Goal: Information Seeking & Learning: Compare options

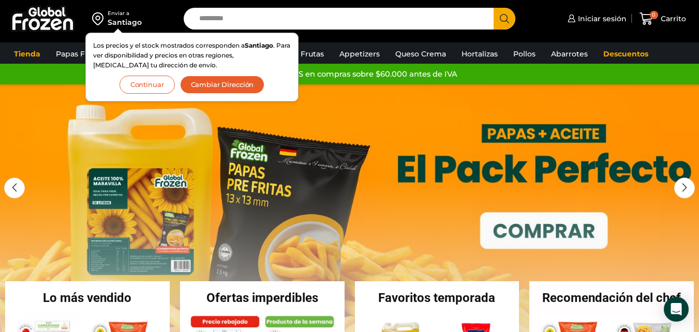
click at [137, 86] on button "Continuar" at bounding box center [146, 85] width 55 height 18
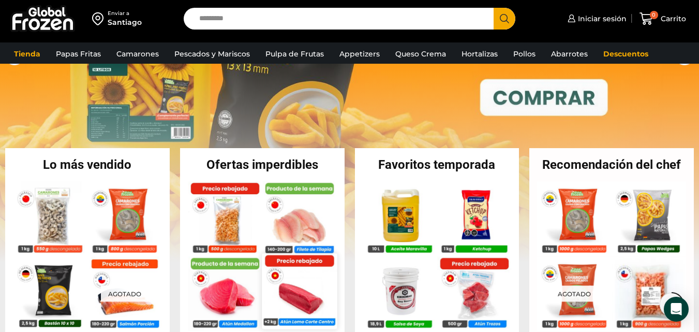
scroll to position [276, 0]
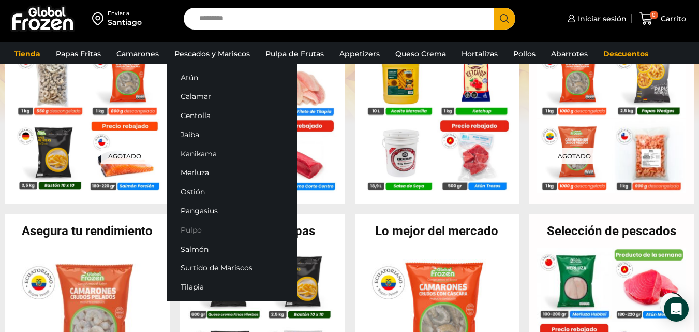
click at [189, 231] on link "Pulpo" at bounding box center [232, 229] width 130 height 19
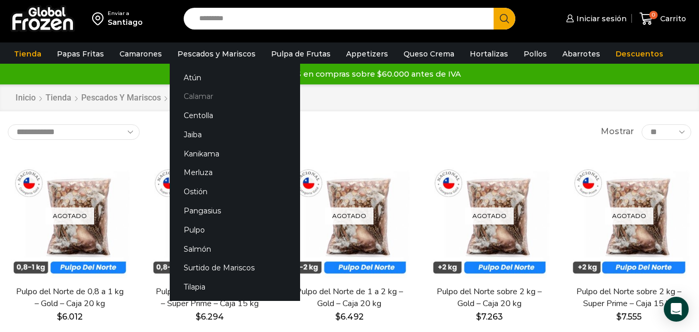
click at [193, 94] on link "Calamar" at bounding box center [235, 96] width 130 height 19
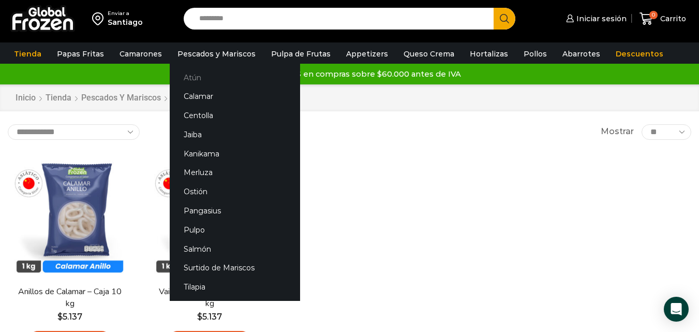
click at [184, 74] on link "Atún" at bounding box center [235, 77] width 130 height 19
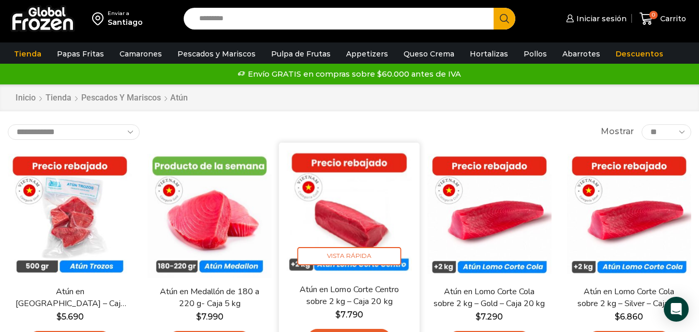
scroll to position [138, 0]
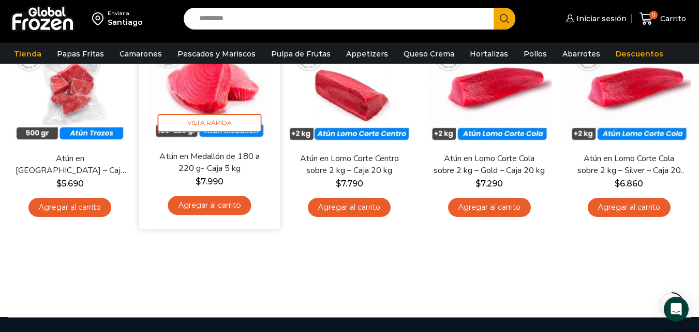
click at [213, 89] on img at bounding box center [209, 79] width 125 height 125
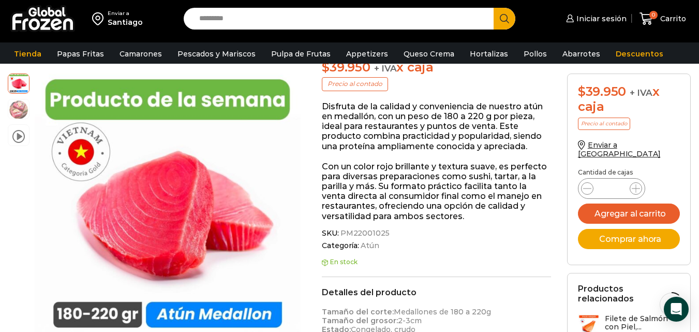
scroll to position [1, 0]
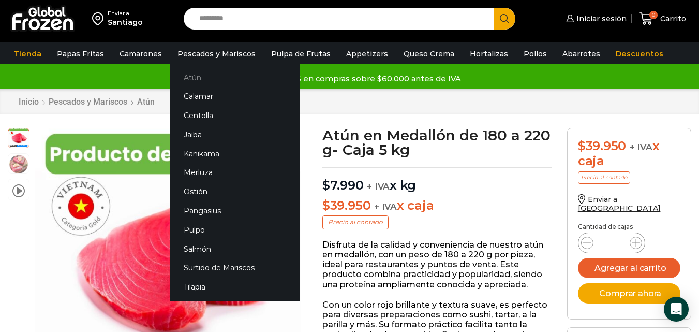
click at [183, 75] on link "Atún" at bounding box center [235, 77] width 130 height 19
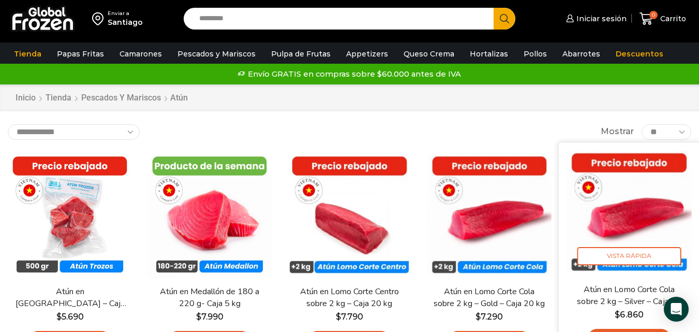
scroll to position [138, 0]
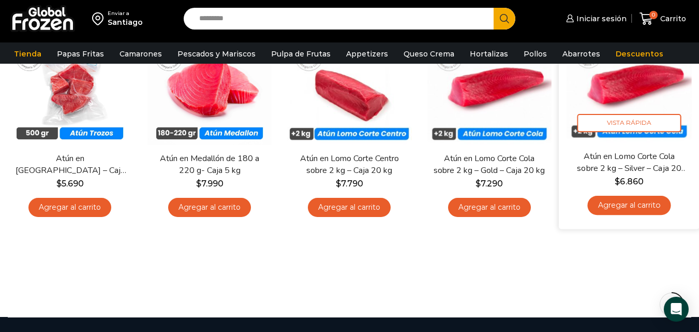
click at [640, 156] on link "Atún en Lomo Corte Cola sobre 2 kg – Silver – Caja 20 kg" at bounding box center [629, 162] width 113 height 24
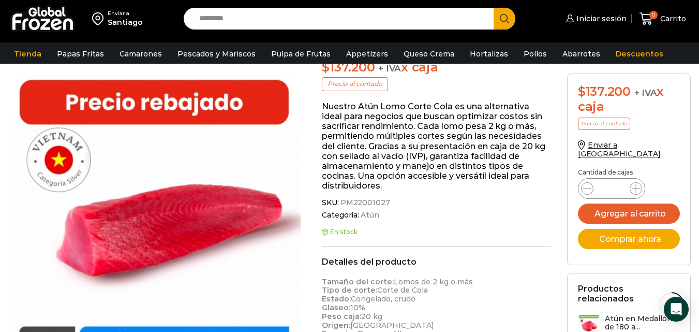
scroll to position [1, 0]
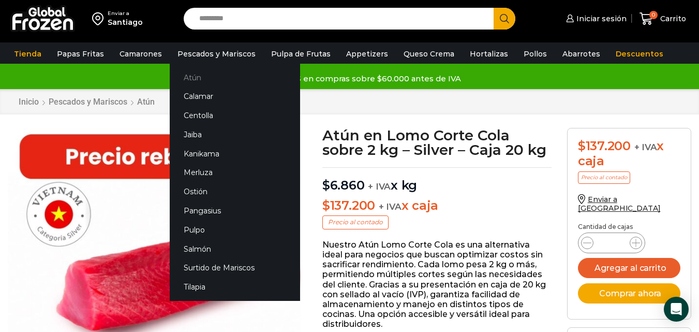
click at [190, 76] on link "Atún" at bounding box center [235, 77] width 130 height 19
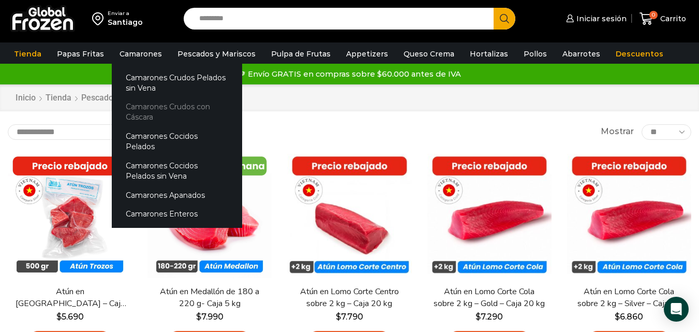
click at [142, 106] on link "Camarones Crudos con Cáscara" at bounding box center [177, 111] width 130 height 29
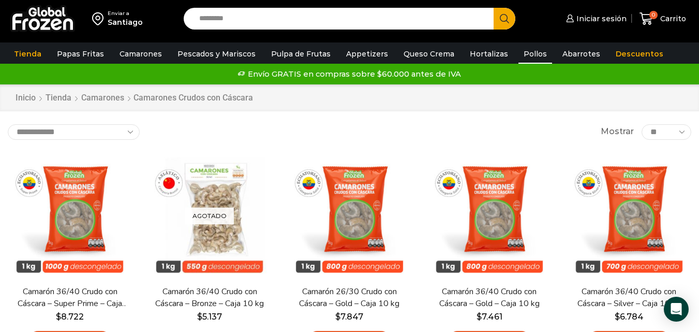
click at [522, 52] on link "Pollos" at bounding box center [535, 54] width 34 height 20
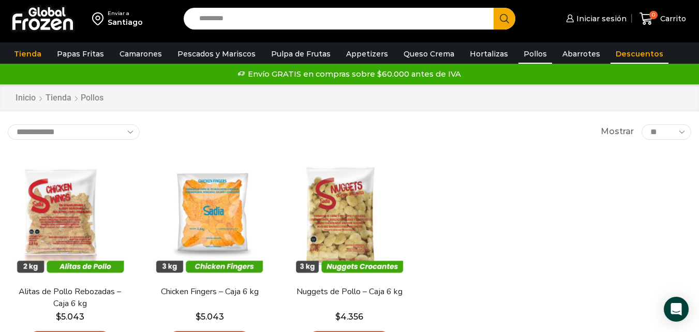
click at [611, 51] on link "Descuentos" at bounding box center [639, 54] width 58 height 20
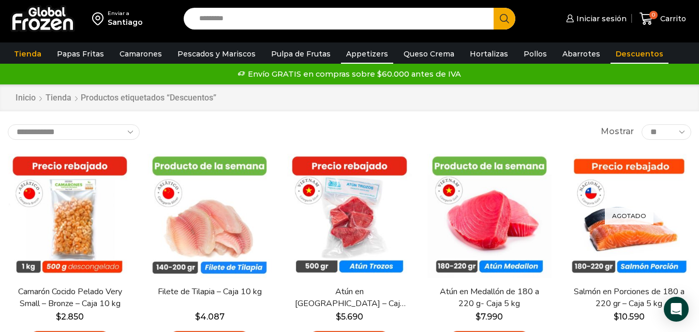
click at [364, 55] on link "Appetizers" at bounding box center [367, 54] width 52 height 20
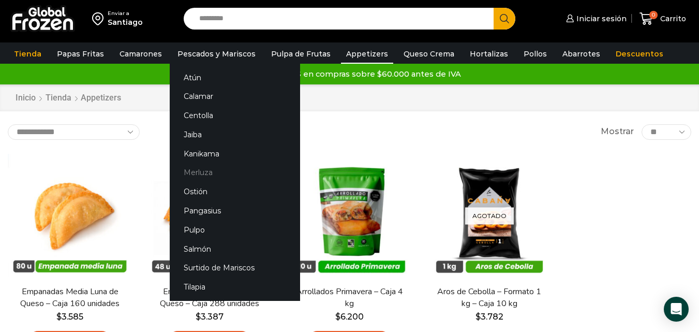
click at [197, 174] on link "Merluza" at bounding box center [235, 172] width 130 height 19
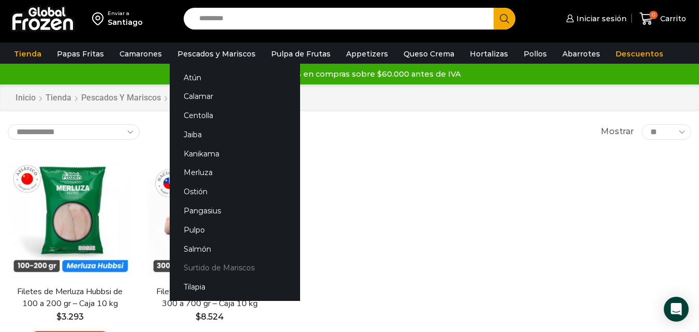
click at [210, 268] on link "Surtido de Mariscos" at bounding box center [235, 267] width 130 height 19
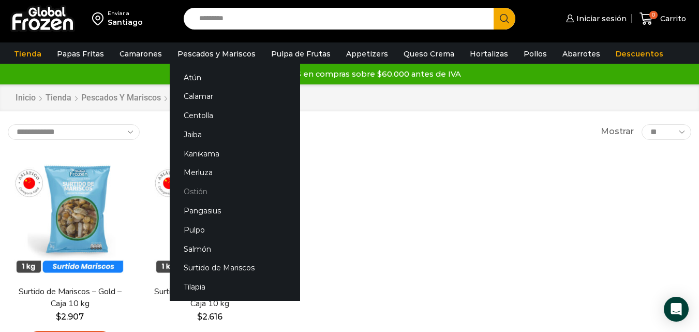
click at [190, 190] on link "Ostión" at bounding box center [235, 191] width 130 height 19
